Goal: Task Accomplishment & Management: Complete application form

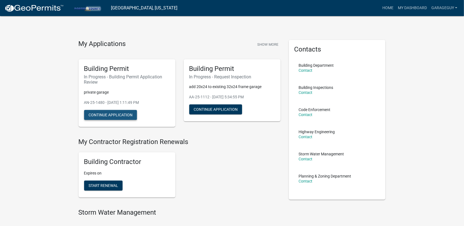
click at [129, 115] on button "Continue Application" at bounding box center [110, 115] width 53 height 10
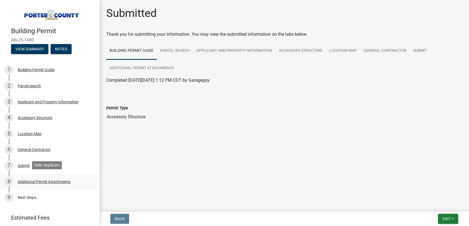
click at [58, 182] on div "Additional Permit Attachments" at bounding box center [44, 182] width 53 height 4
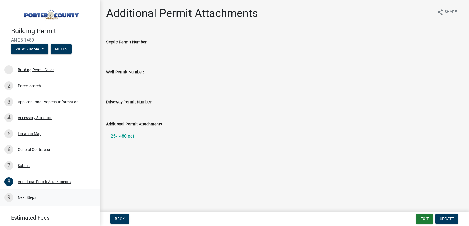
click at [29, 195] on link "9 Next Steps..." at bounding box center [50, 197] width 100 height 16
click at [28, 198] on link "9 Next Steps..." at bounding box center [50, 197] width 100 height 16
click at [127, 137] on link "25-1480.pdf" at bounding box center [284, 136] width 357 height 13
click at [441, 219] on span "Update" at bounding box center [447, 218] width 14 height 4
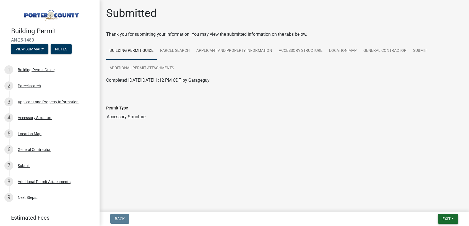
click at [443, 218] on span "Exit" at bounding box center [447, 218] width 8 height 4
click at [433, 205] on button "Save & Exit" at bounding box center [436, 204] width 44 height 13
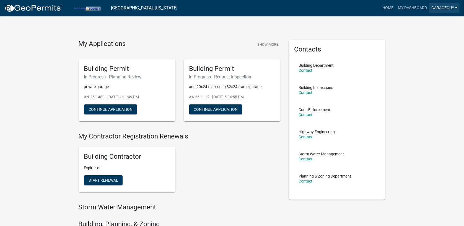
click at [444, 10] on link "Garageguy" at bounding box center [444, 8] width 30 height 11
click at [433, 52] on link "Logout" at bounding box center [435, 53] width 47 height 13
